Goal: Information Seeking & Learning: Understand process/instructions

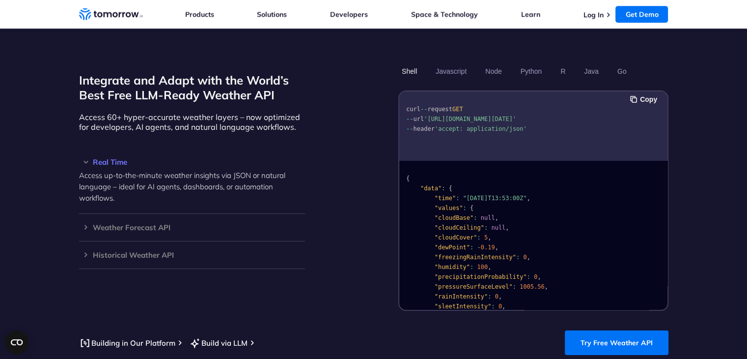
scroll to position [835, 0]
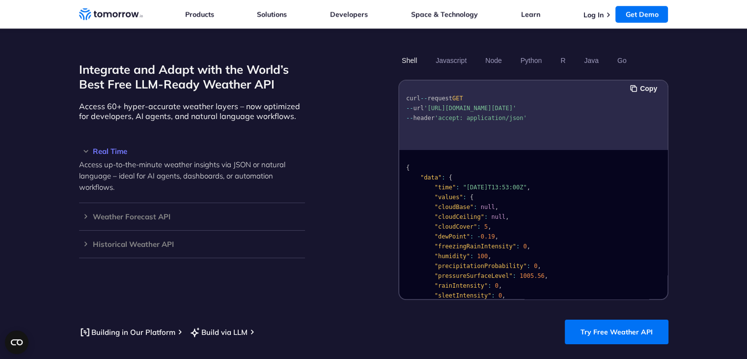
drag, startPoint x: 426, startPoint y: 83, endPoint x: 576, endPoint y: 81, distance: 150.4
click at [576, 84] on pre "curl -- request GET -- url '[URL][DOMAIN_NAME][DATE]' -- header 'accept: applic…" at bounding box center [533, 106] width 268 height 45
click at [498, 94] on pre "curl -- request GET -- url '[URL][DOMAIN_NAME][DATE]' -- header 'accept: applic…" at bounding box center [533, 106] width 268 height 45
click at [619, 319] on link "Try Free Weather API" at bounding box center [617, 331] width 104 height 25
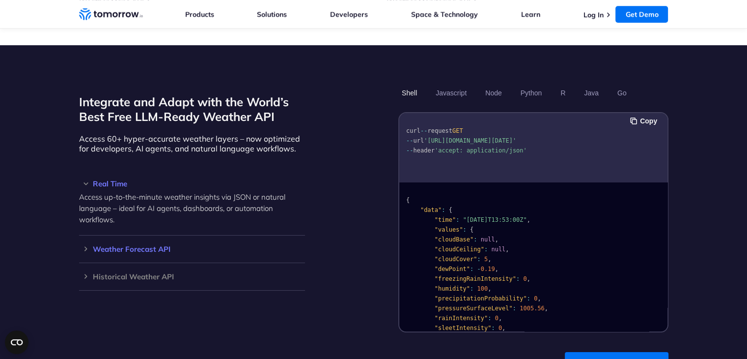
scroll to position [786, 0]
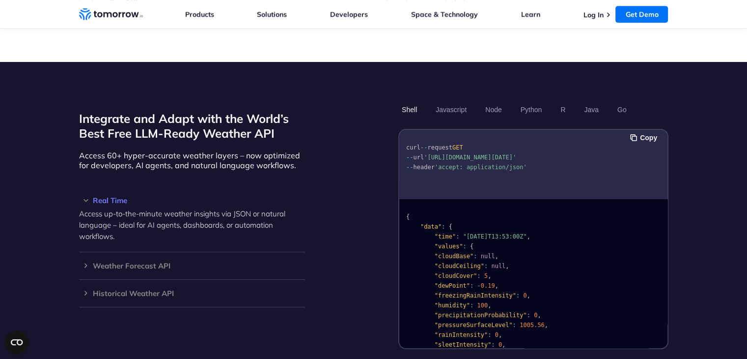
drag, startPoint x: 425, startPoint y: 132, endPoint x: 514, endPoint y: 145, distance: 89.9
click at [514, 145] on pre "curl -- request GET -- url 'https://api.tomorrow.io/v4/weather/realtime?locatio…" at bounding box center [533, 155] width 268 height 45
copy span "'https://api.tomorrow.io/v4/weather/realtime?location=toronto&apikey=XXX'"
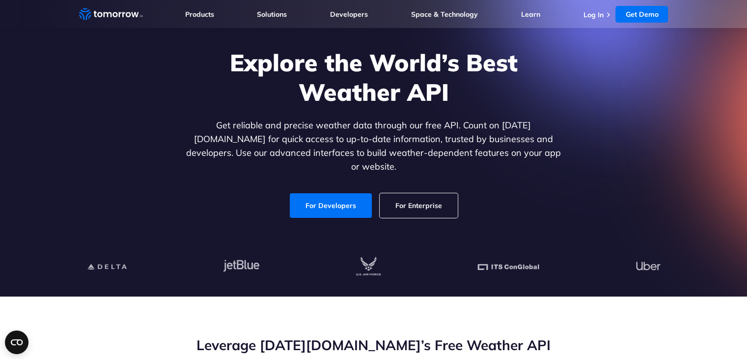
scroll to position [0, 0]
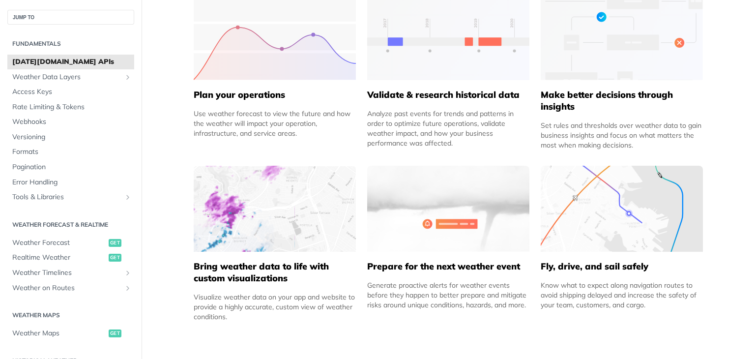
scroll to position [569, 0]
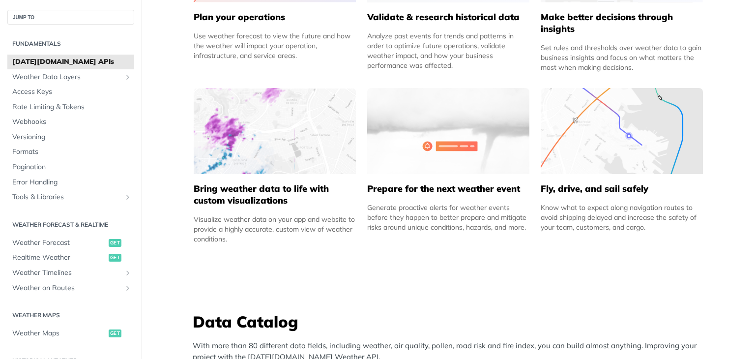
drag, startPoint x: 0, startPoint y: 0, endPoint x: 398, endPoint y: 173, distance: 434.1
